Goal: Task Accomplishment & Management: Manage account settings

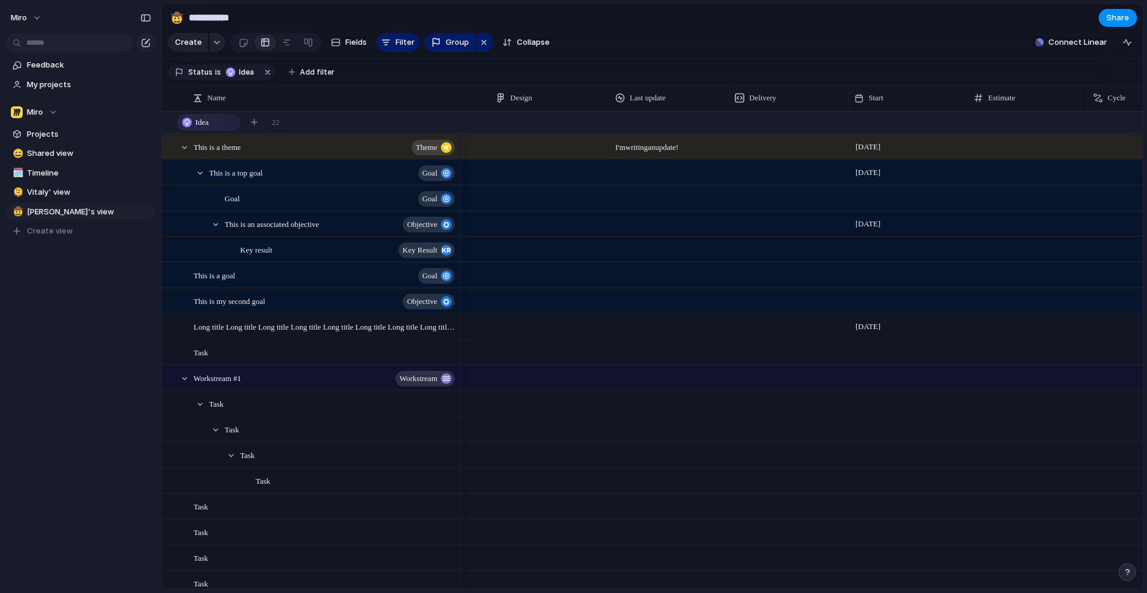
scroll to position [0, 547]
drag, startPoint x: 690, startPoint y: 148, endPoint x: 647, endPoint y: 148, distance: 43.0
click at [664, 148] on span "I'm writing an update!" at bounding box center [690, 144] width 118 height 19
click at [683, 102] on span "Last update" at bounding box center [668, 98] width 36 height 12
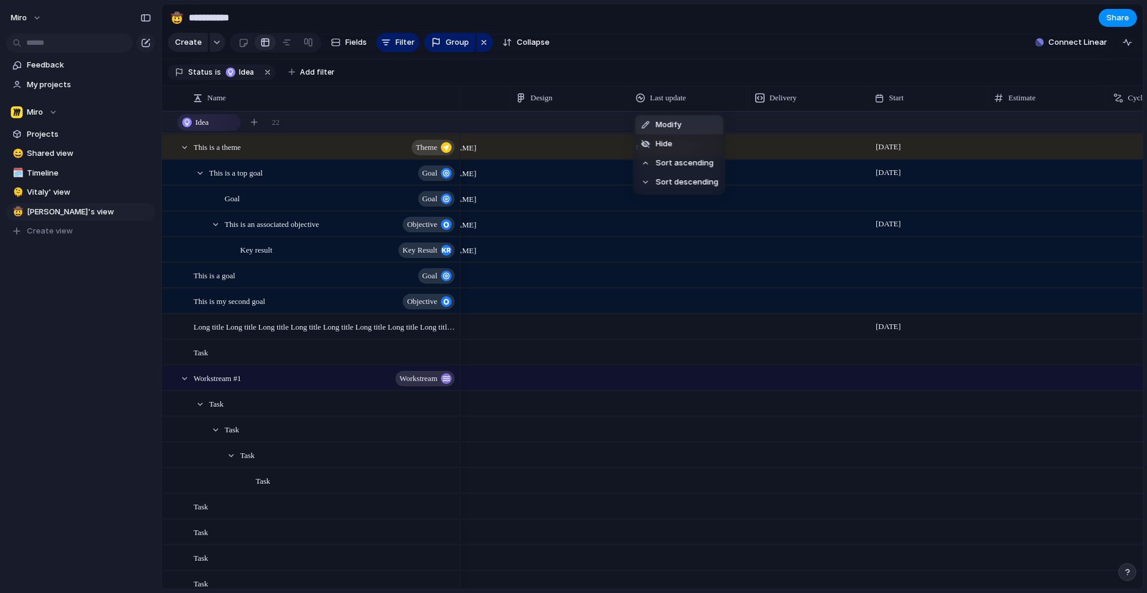
click at [681, 91] on div "Modify Hide Sort ascending Sort descending" at bounding box center [573, 296] width 1147 height 593
click at [227, 143] on span "This is a theme" at bounding box center [217, 147] width 47 height 14
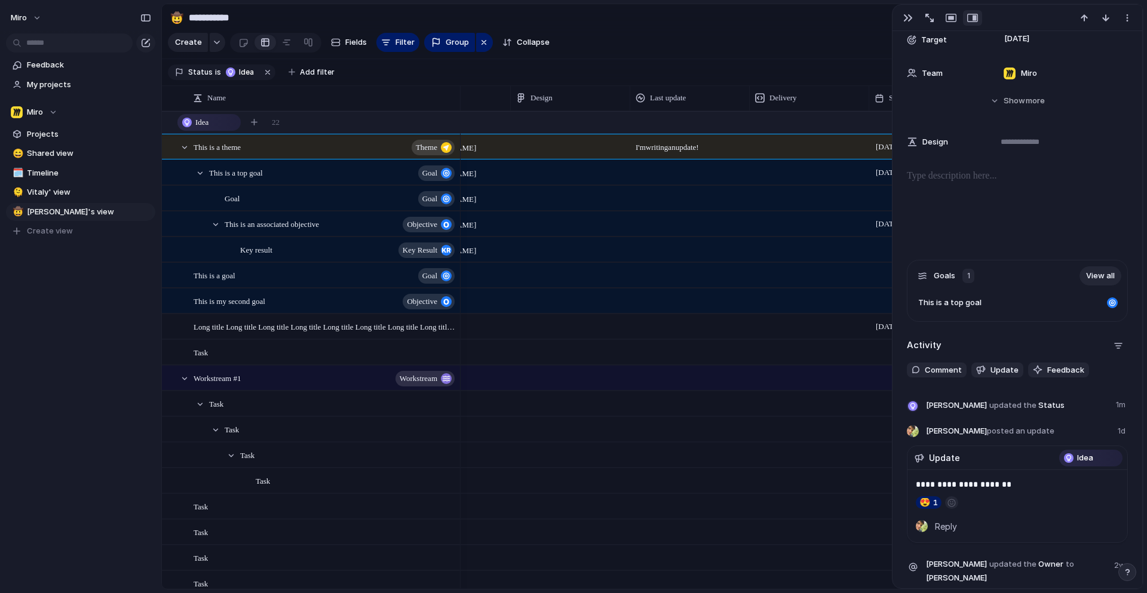
scroll to position [579, 0]
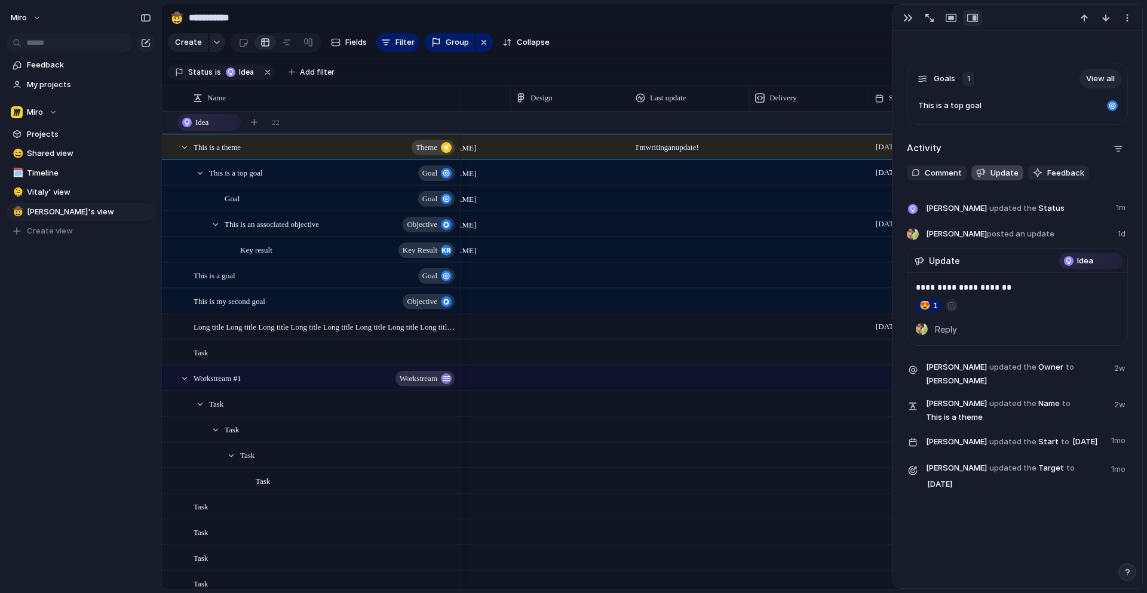
click at [1003, 170] on span "Update" at bounding box center [1005, 173] width 28 height 12
click at [1018, 132] on div "**********" at bounding box center [1017, 283] width 221 height 440
click at [996, 171] on span "Update" at bounding box center [1005, 173] width 28 height 12
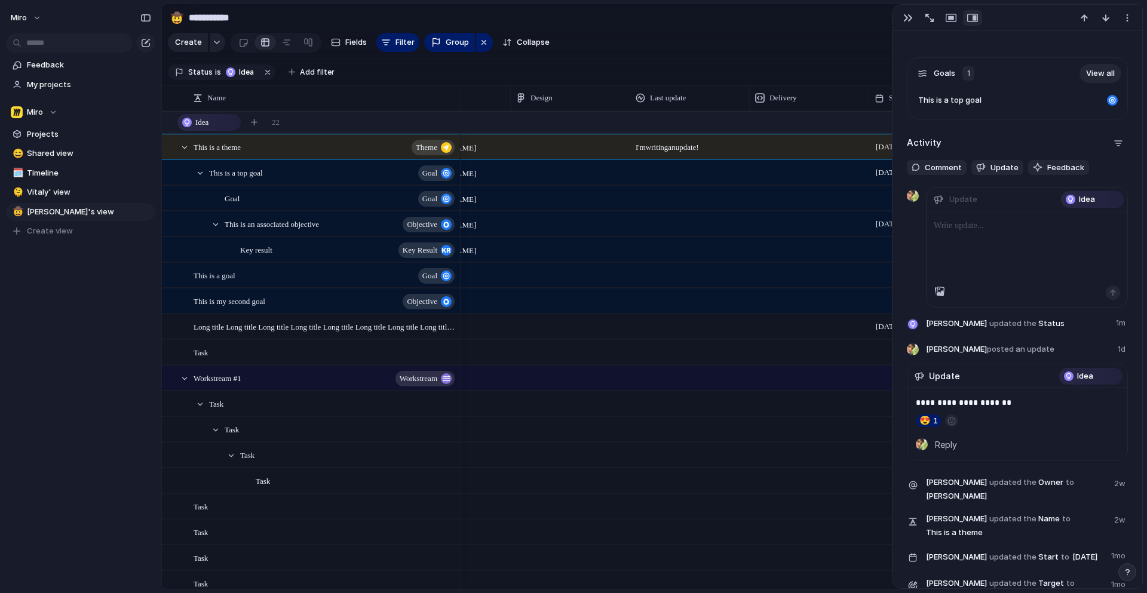
click at [938, 203] on div "Update" at bounding box center [957, 200] width 46 height 16
click at [982, 201] on header "Update Idea" at bounding box center [1027, 200] width 201 height 24
click at [1097, 197] on div "Idea" at bounding box center [1093, 199] width 61 height 14
click at [1083, 200] on span "Idea" at bounding box center [1087, 200] width 16 height 12
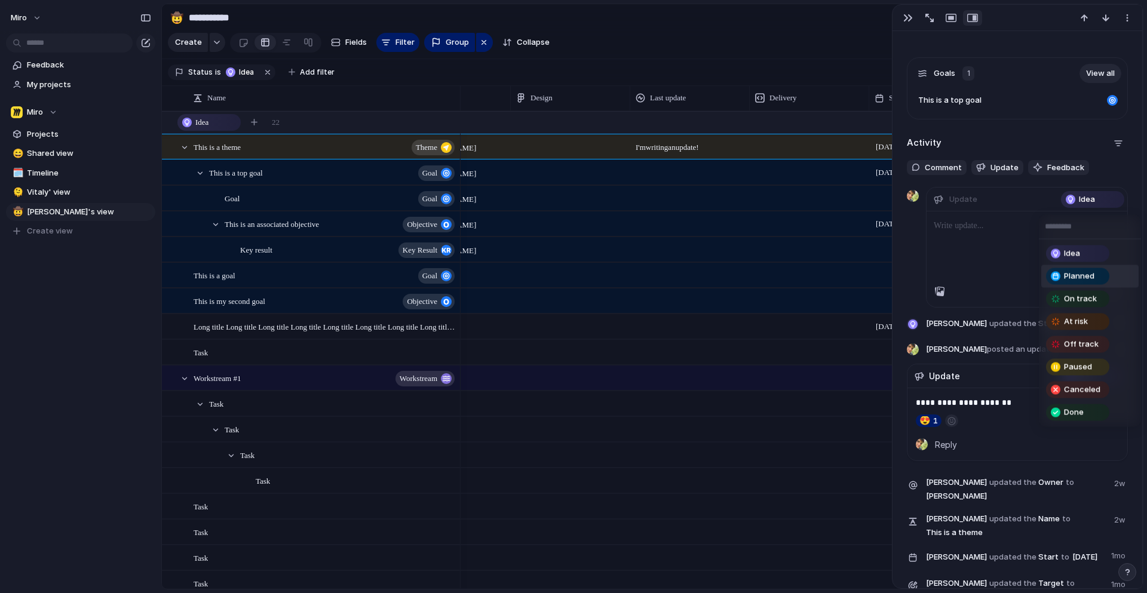
click at [1082, 273] on span "Planned" at bounding box center [1079, 277] width 30 height 12
click at [1082, 273] on div at bounding box center [1027, 249] width 201 height 74
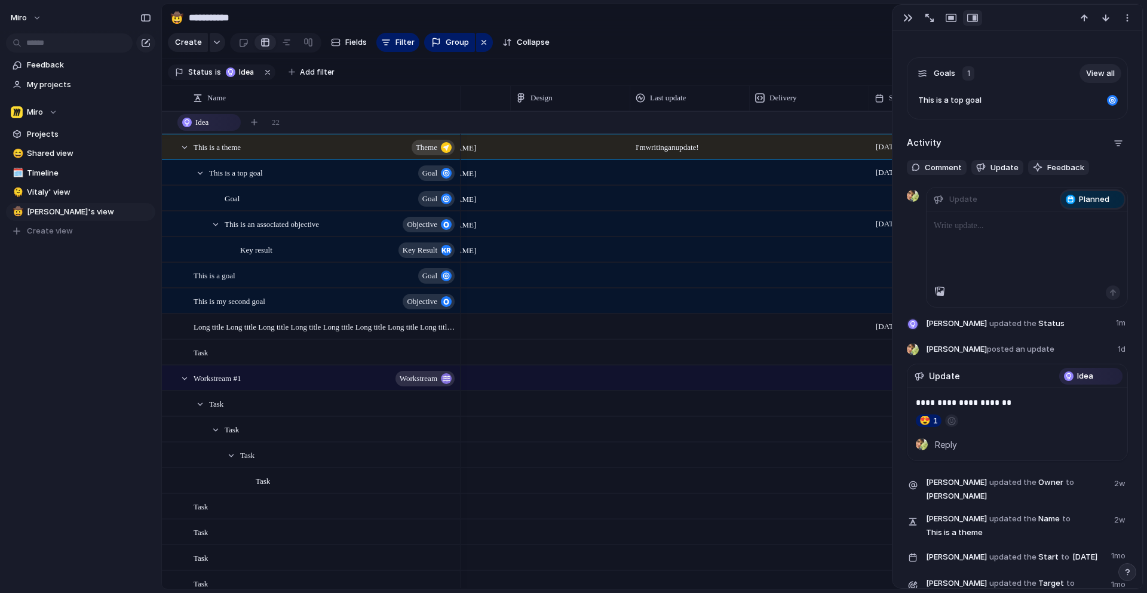
click at [1085, 203] on span "Planned" at bounding box center [1094, 200] width 30 height 12
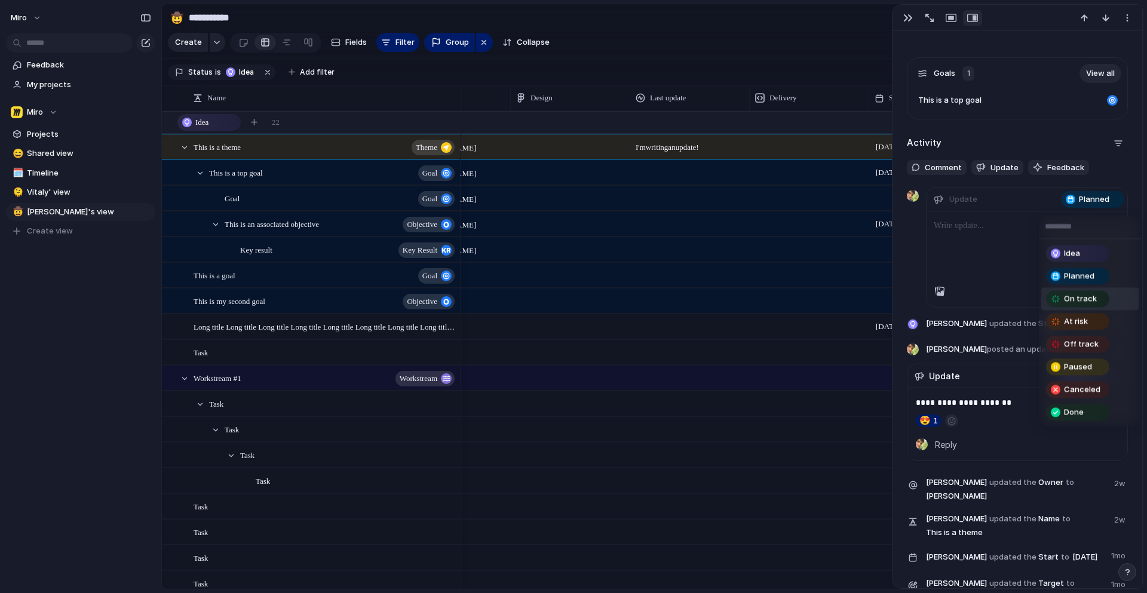
click at [1077, 297] on span "On track" at bounding box center [1080, 299] width 33 height 12
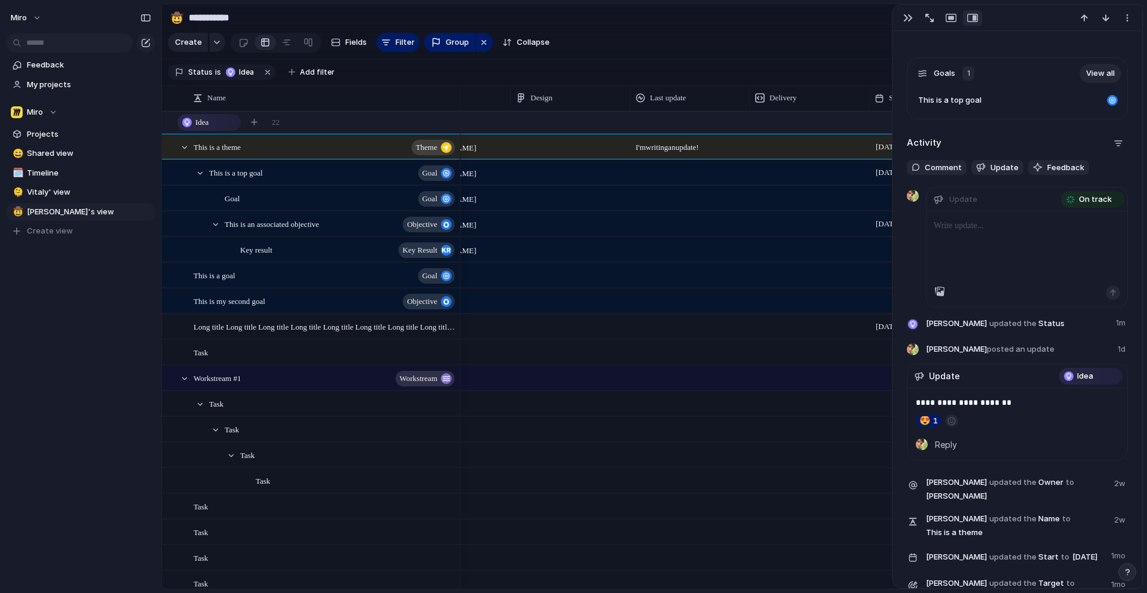
click at [974, 237] on div at bounding box center [1027, 249] width 201 height 74
click at [1118, 289] on button "button" at bounding box center [1113, 293] width 14 height 14
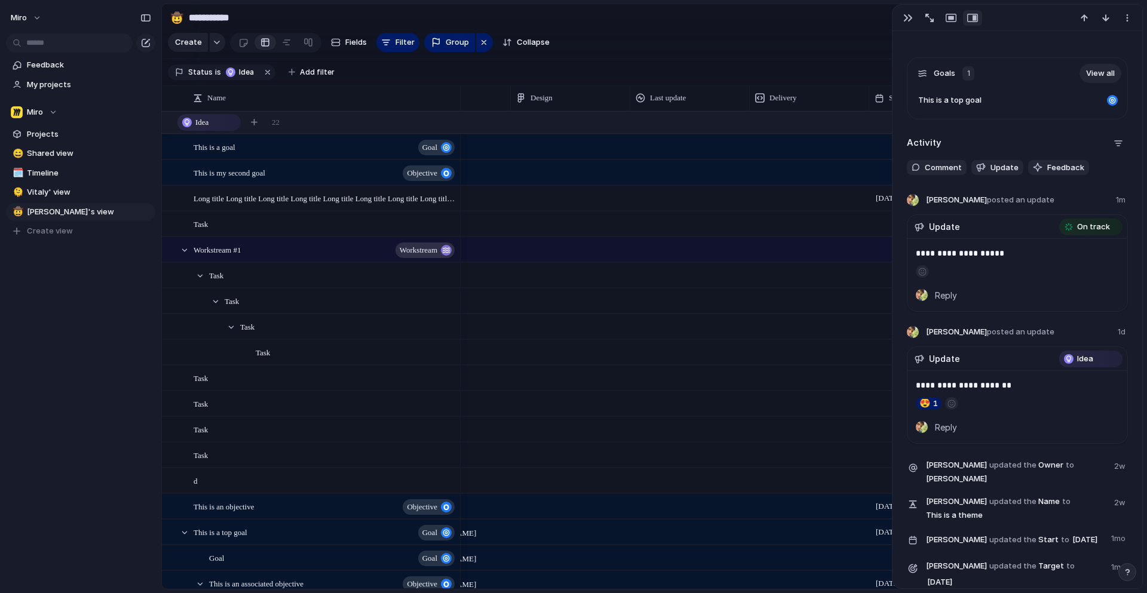
click at [970, 317] on div "**********" at bounding box center [1017, 397] width 221 height 406
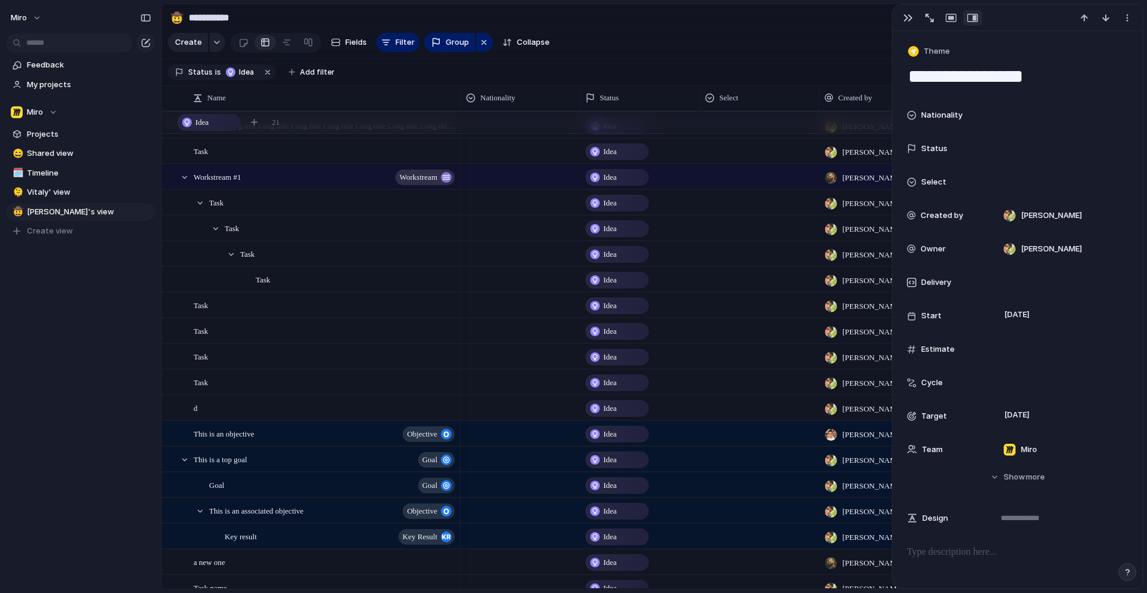
scroll to position [0, 0]
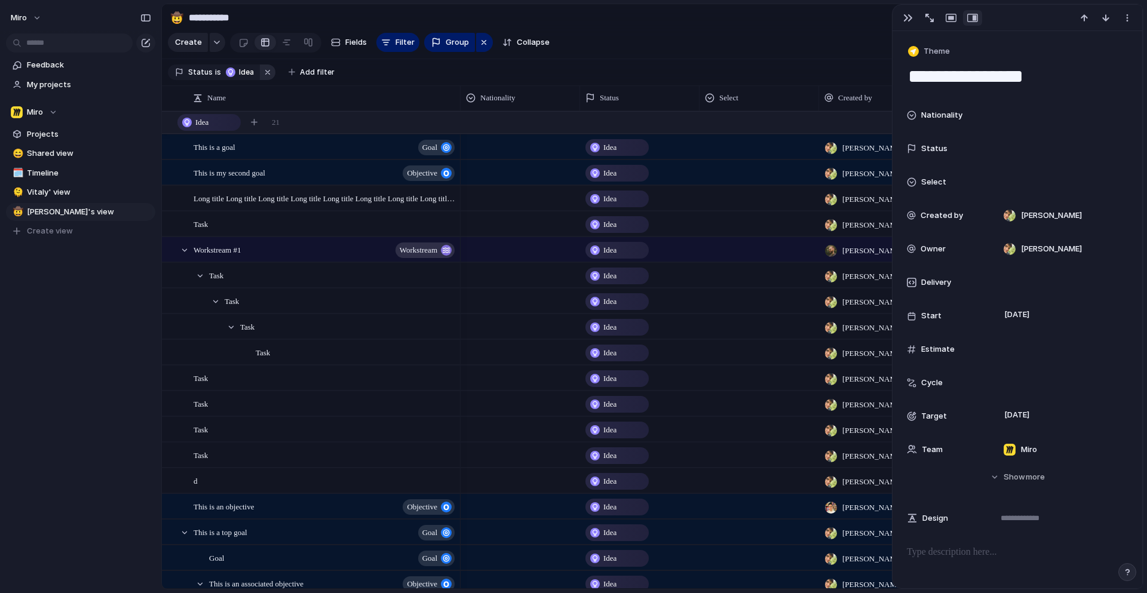
click at [263, 70] on button "button" at bounding box center [268, 73] width 16 height 16
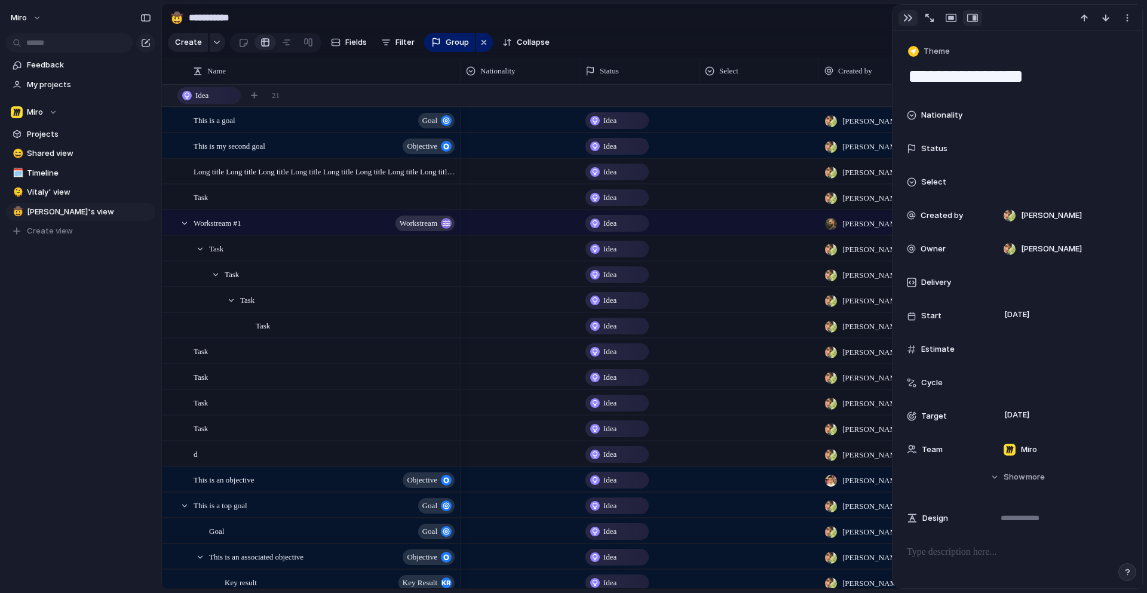
click at [904, 17] on div "button" at bounding box center [909, 18] width 10 height 10
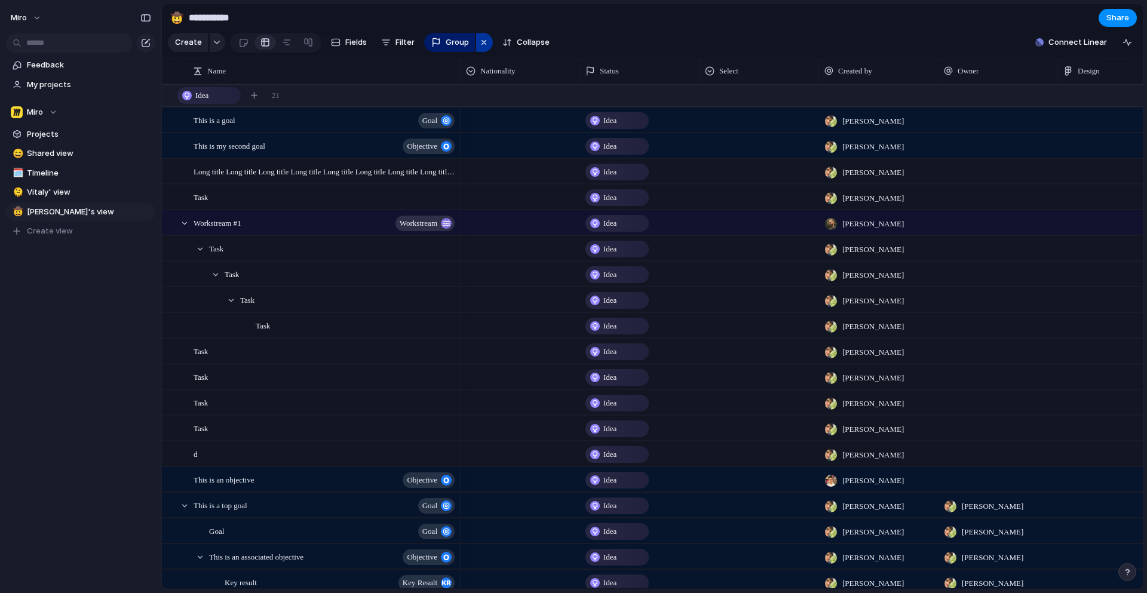
click at [483, 42] on div "button" at bounding box center [484, 42] width 10 height 14
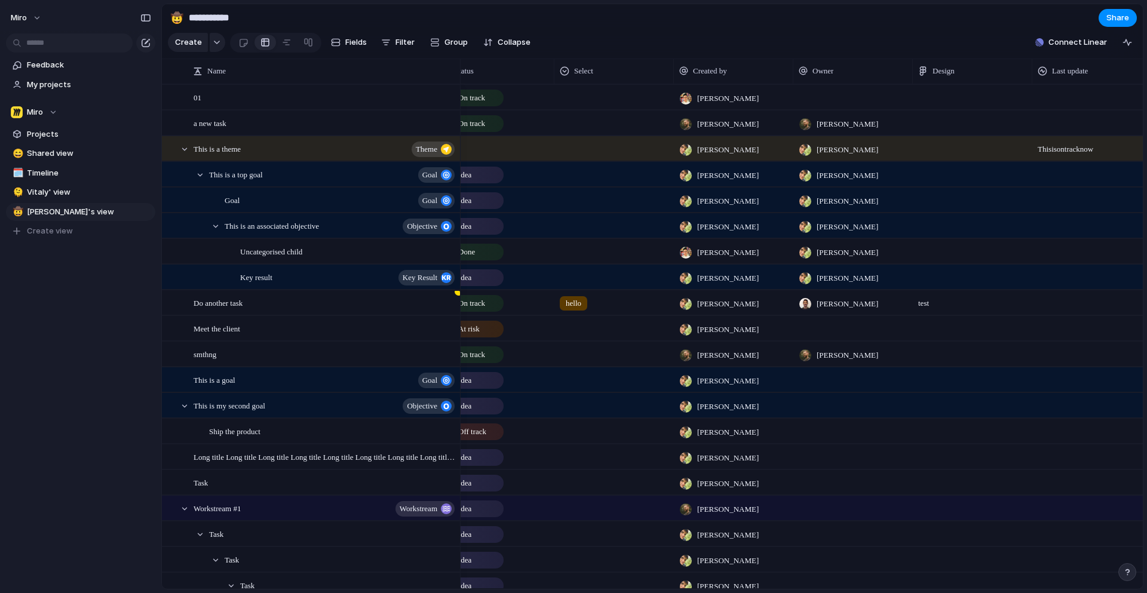
scroll to position [0, 243]
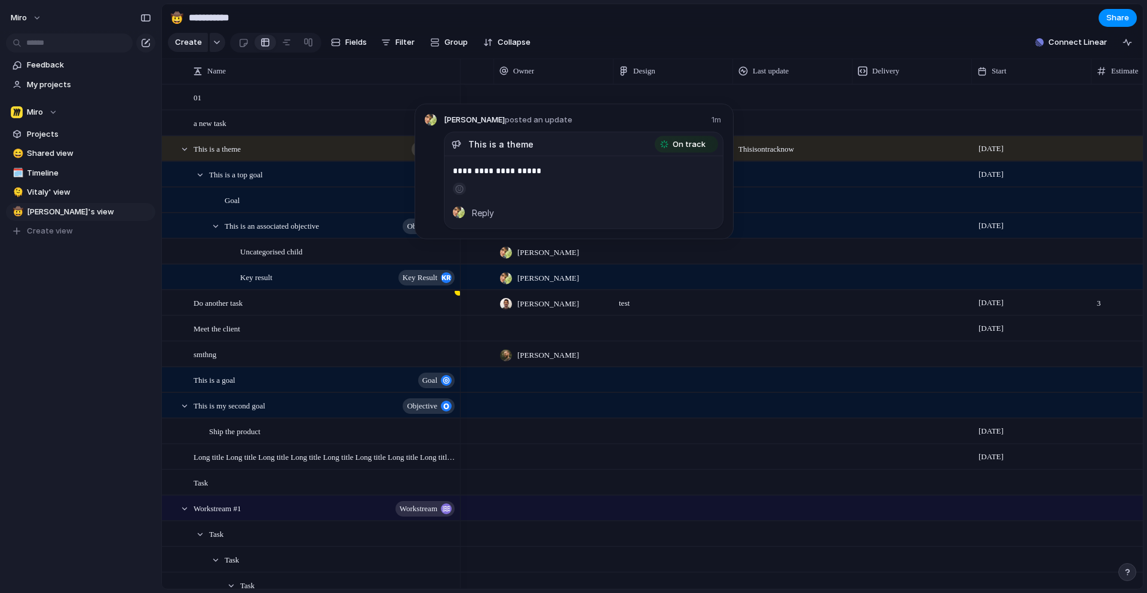
click at [755, 150] on span "This is on track now" at bounding box center [793, 146] width 118 height 19
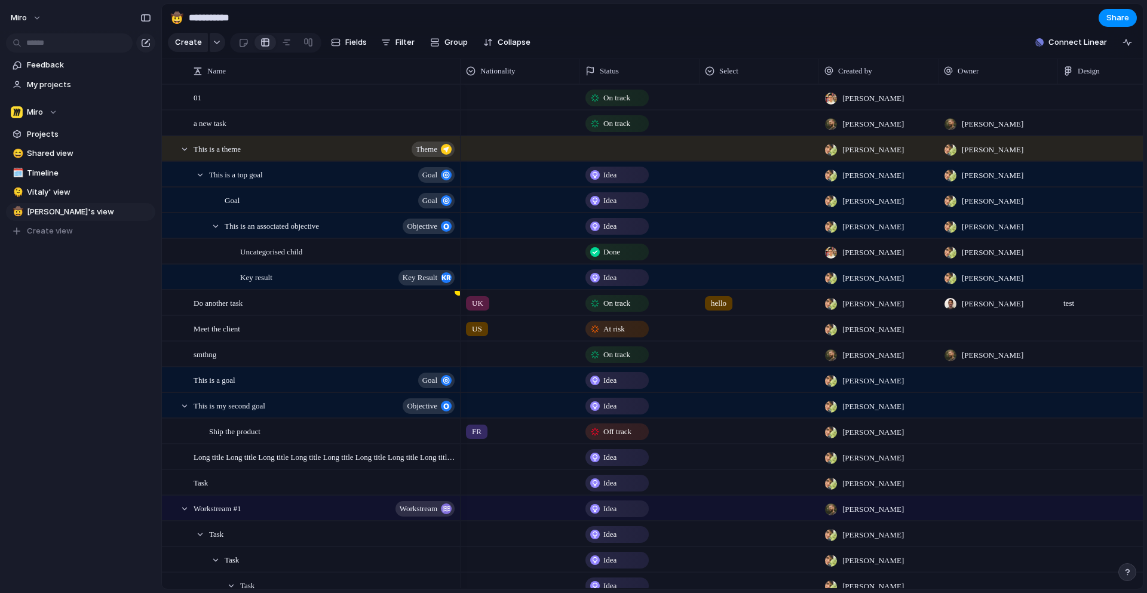
click at [639, 146] on div at bounding box center [640, 148] width 120 height 25
click at [725, 141] on div "Idea Planned On track At risk Off track Paused Canceled Done" at bounding box center [573, 296] width 1147 height 593
